Goal: Task Accomplishment & Management: Use online tool/utility

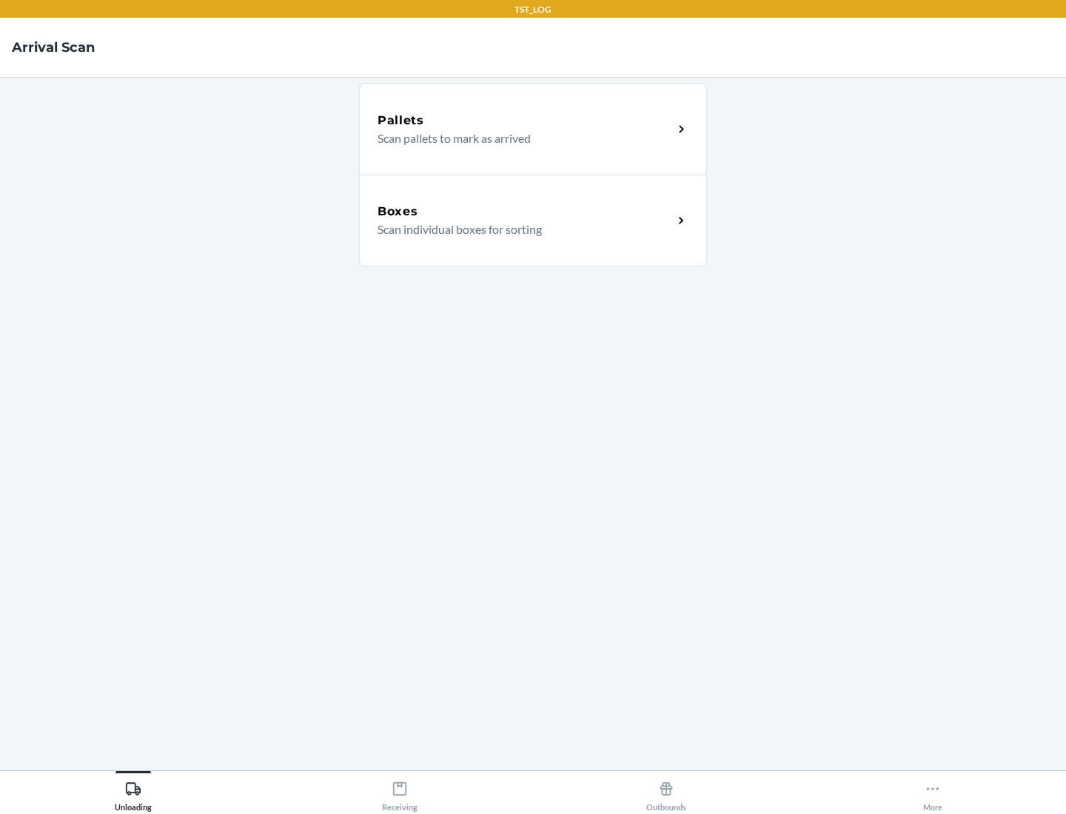
click at [525, 212] on div "Boxes" at bounding box center [524, 212] width 295 height 18
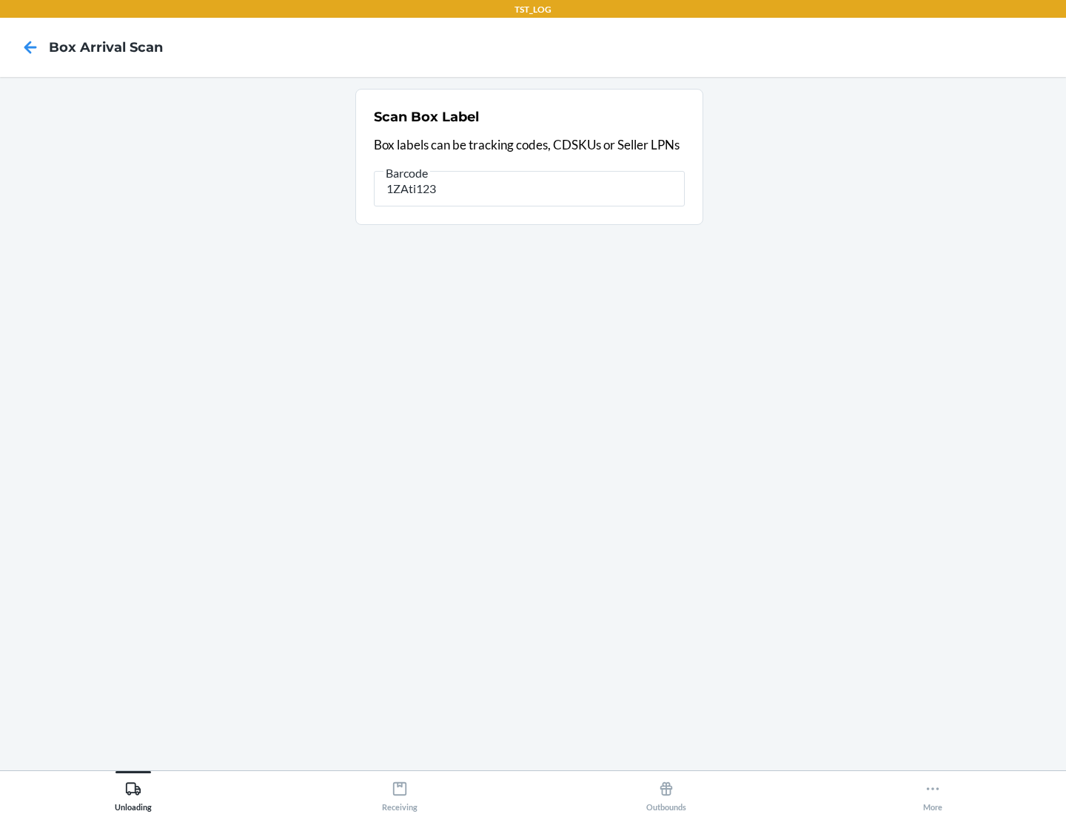
type input "1ZAti123"
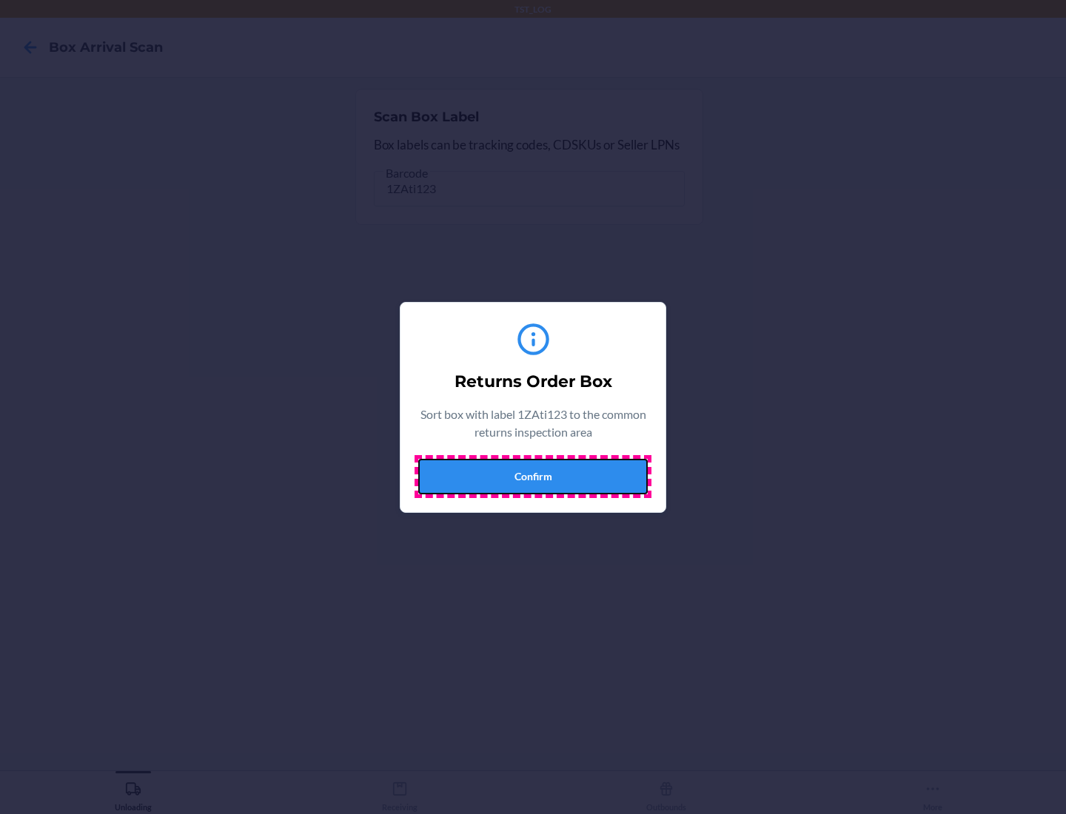
click at [533, 476] on button "Confirm" at bounding box center [532, 477] width 229 height 36
